Goal: Go to known website: Go to known website

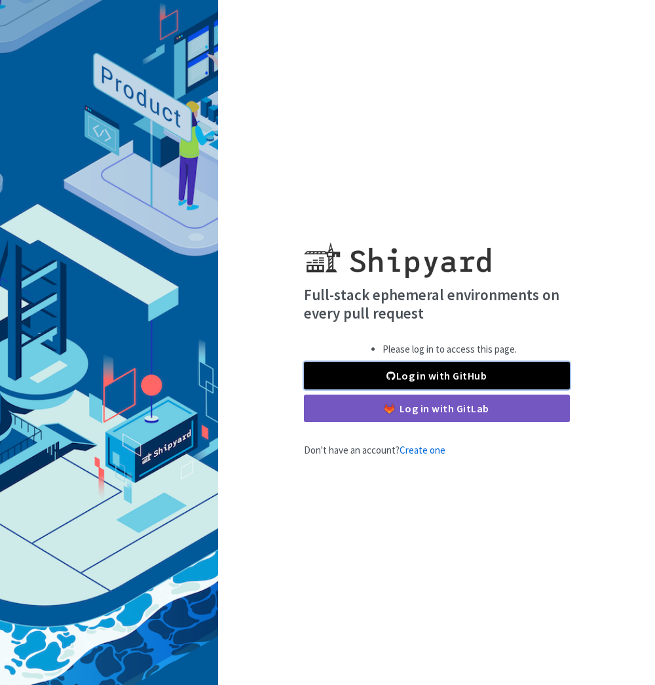
click at [439, 385] on link "Log in with GitHub" at bounding box center [437, 376] width 266 height 28
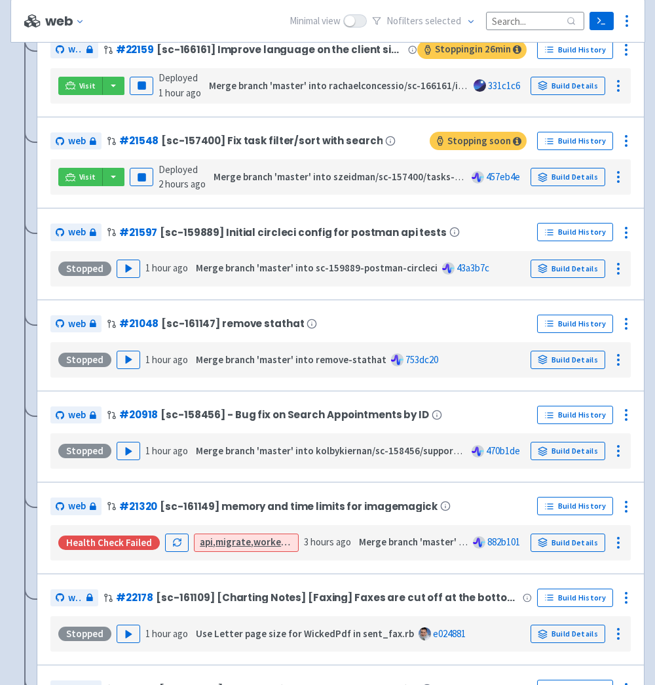
scroll to position [1958, 0]
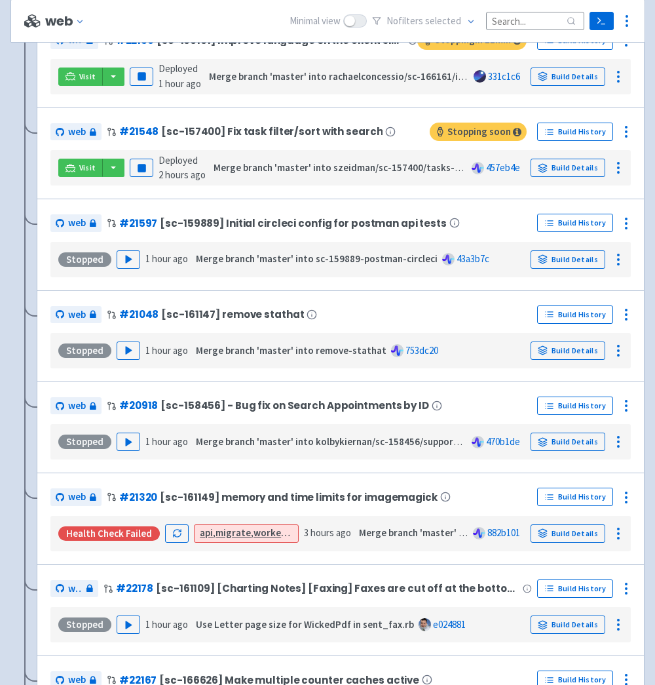
click at [336, 290] on div "web # 21048 [sc-161147] remove stathat Build History Stopped Play 1 hour ago Me…" at bounding box center [341, 336] width 608 height 92
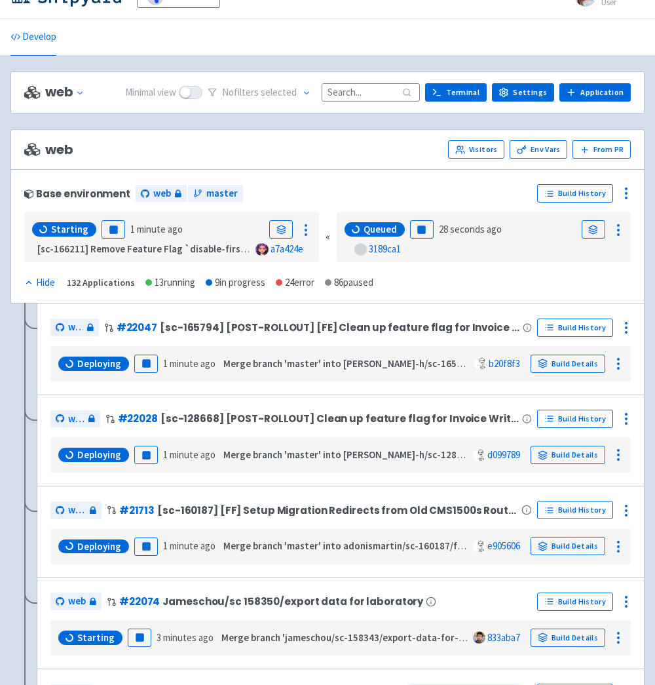
scroll to position [0, 0]
